Goal: Find specific page/section: Find specific page/section

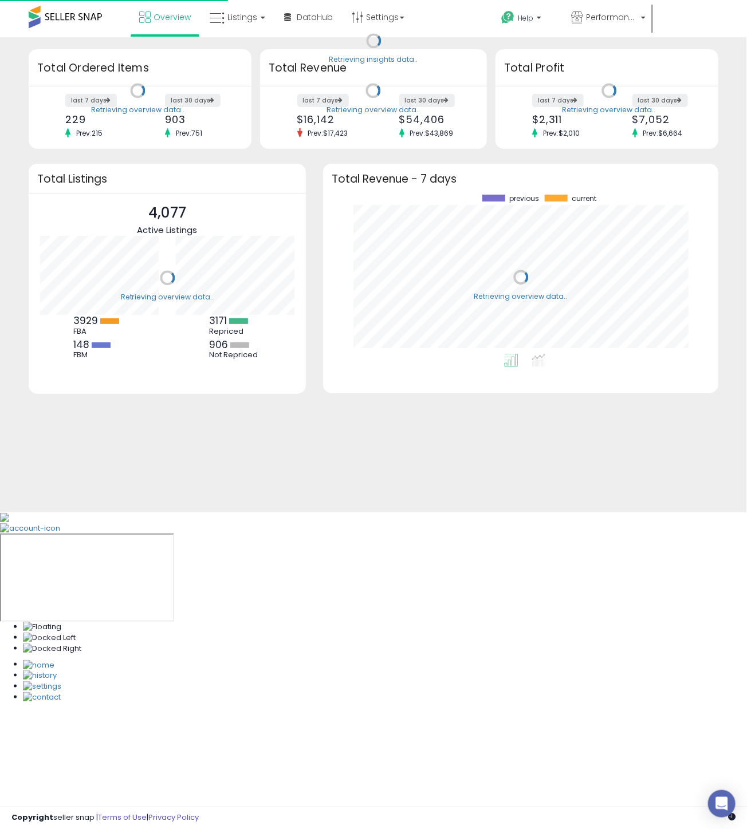
scroll to position [159, 372]
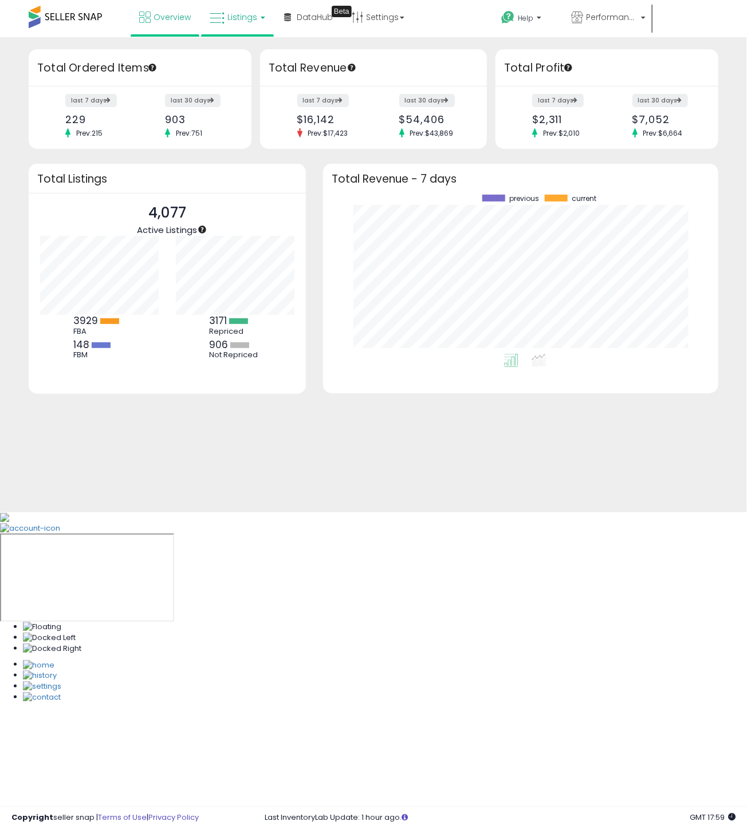
click at [239, 22] on span "Listings" at bounding box center [242, 16] width 30 height 11
click at [250, 105] on icon at bounding box center [252, 100] width 60 height 17
